Goal: Check status: Check status

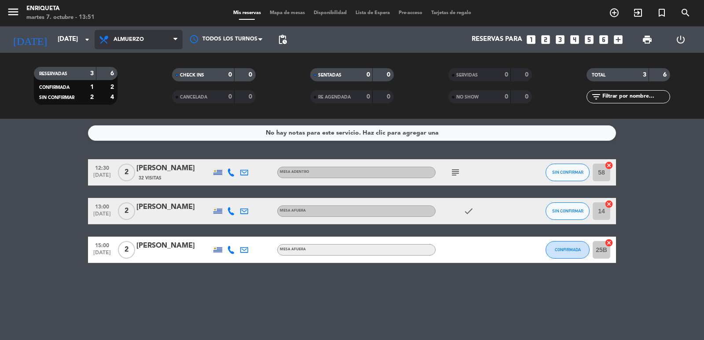
click at [134, 36] on span "Almuerzo" at bounding box center [139, 39] width 88 height 19
click at [145, 100] on div "menu [PERSON_NAME][DATE] 7. octubre - 13:51 Mis reservas Mapa de mesas Disponib…" at bounding box center [352, 59] width 704 height 119
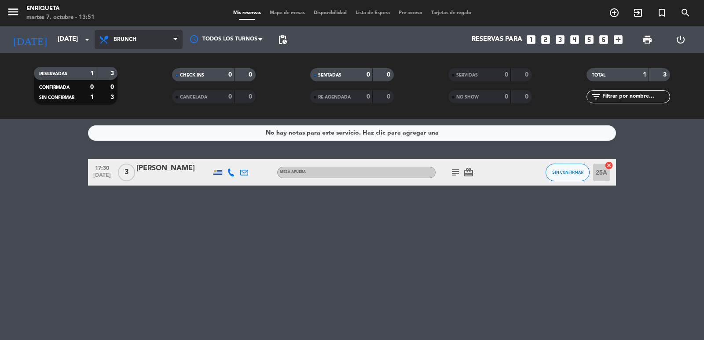
click at [128, 44] on span "Brunch" at bounding box center [139, 39] width 88 height 19
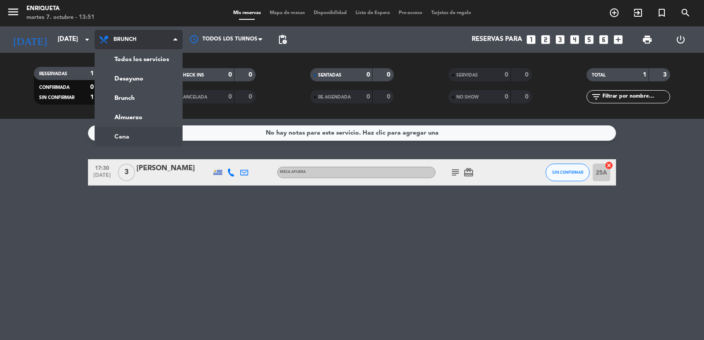
click at [128, 139] on ng-component "menu [PERSON_NAME][DATE] 7. octubre - 13:51 Mis reservas Mapa de mesas Disponib…" at bounding box center [352, 170] width 704 height 340
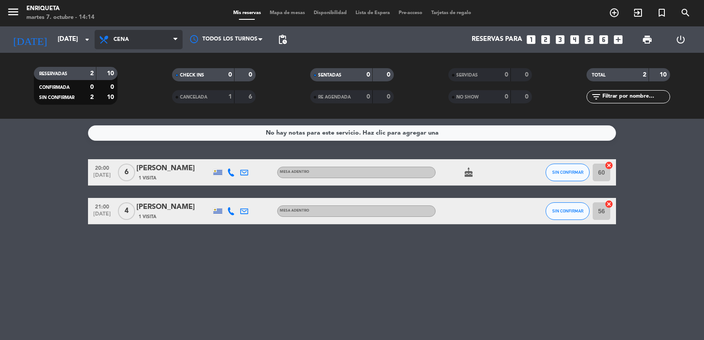
click at [110, 45] on span "Cena" at bounding box center [139, 39] width 88 height 19
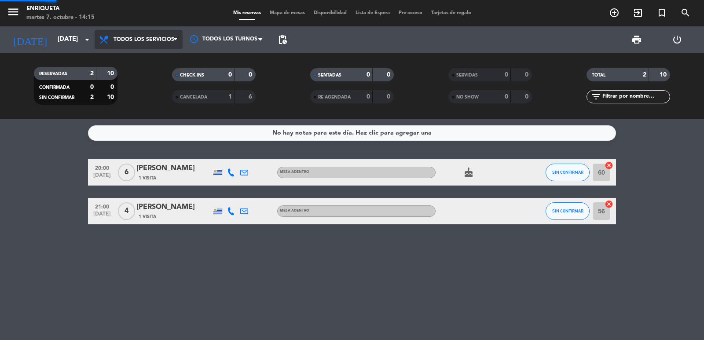
click at [119, 56] on div "menu [PERSON_NAME][DATE] 7. octubre - 14:15 Mis reservas Mapa de mesas Disponib…" at bounding box center [352, 59] width 704 height 119
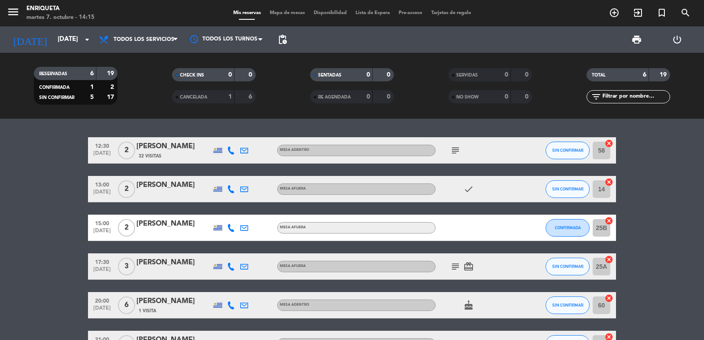
click at [458, 264] on icon "subject" at bounding box center [455, 266] width 11 height 11
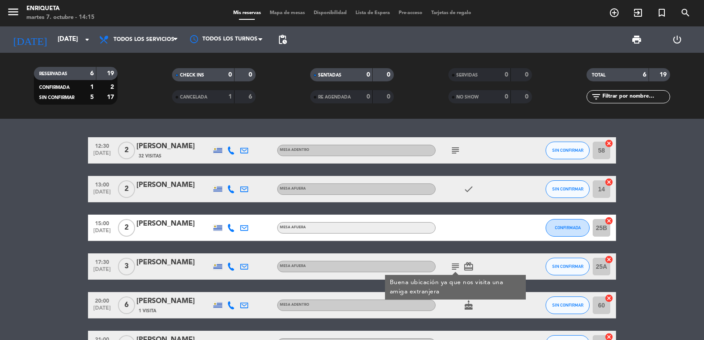
click at [457, 266] on icon "subject" at bounding box center [455, 266] width 11 height 11
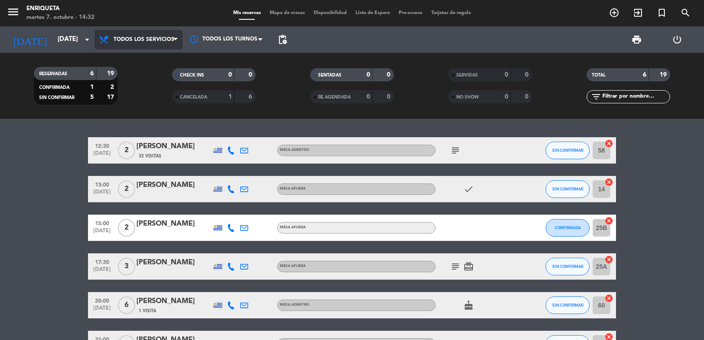
click at [159, 44] on span "Todos los servicios" at bounding box center [139, 39] width 88 height 19
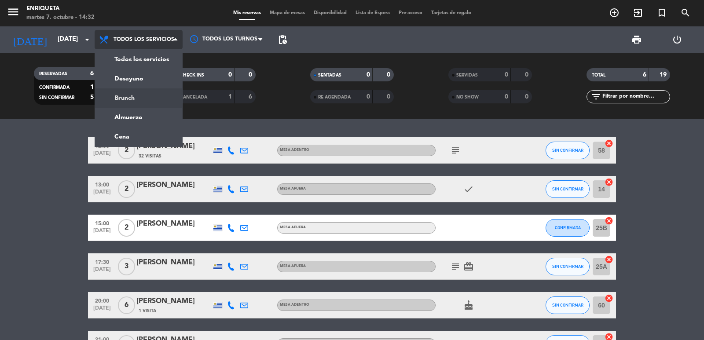
click at [135, 93] on div "menu [PERSON_NAME][DATE] 7. octubre - 14:32 Mis reservas Mapa de mesas Disponib…" at bounding box center [352, 59] width 704 height 119
